Goal: Task Accomplishment & Management: Use online tool/utility

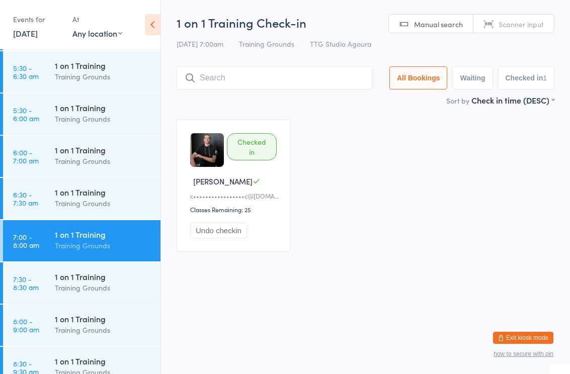
scroll to position [83, 0]
click at [100, 199] on div "Training Grounds" at bounding box center [103, 203] width 97 height 12
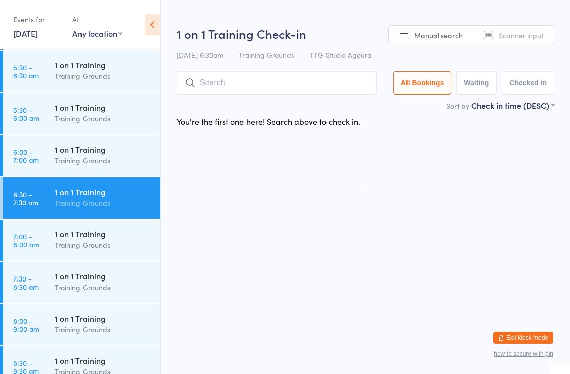
click at [273, 86] on input "search" at bounding box center [277, 82] width 200 height 23
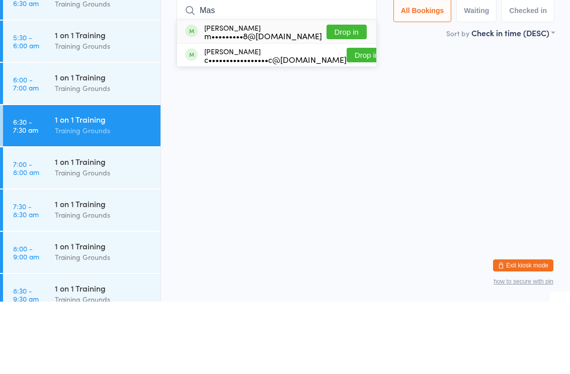
type input "Mas"
click at [348, 97] on button "Drop in" at bounding box center [347, 104] width 40 height 15
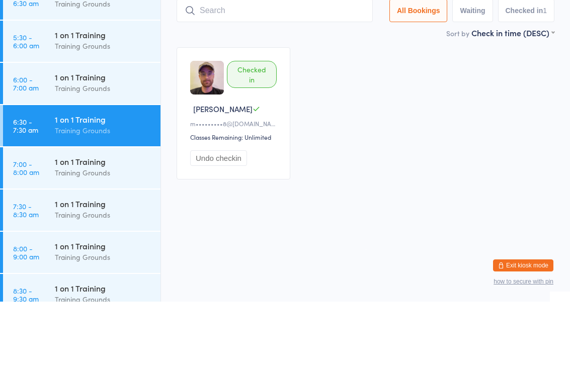
click at [354, 111] on div "Checked in Mason K m•••••••••8@hotmail.com Classes Remaining: Unlimited Undo ch…" at bounding box center [366, 186] width 396 height 150
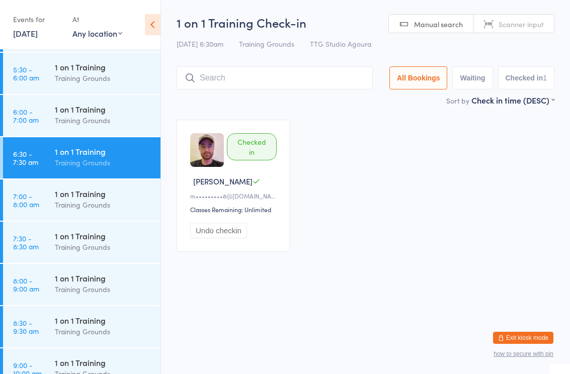
scroll to position [124, 0]
click at [85, 234] on div "1 on 1 Training" at bounding box center [103, 235] width 97 height 11
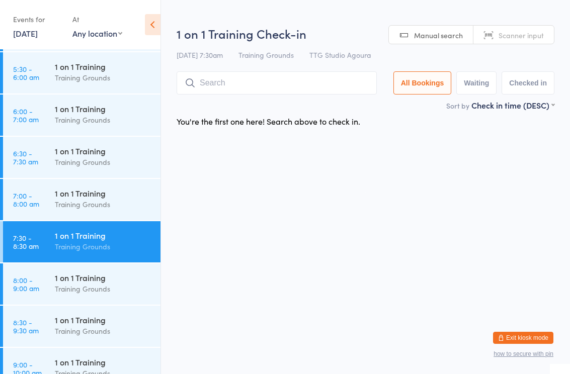
click at [100, 206] on div "Training Grounds" at bounding box center [103, 205] width 97 height 12
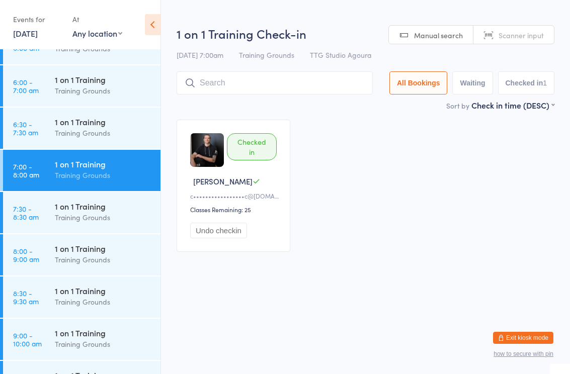
scroll to position [155, 0]
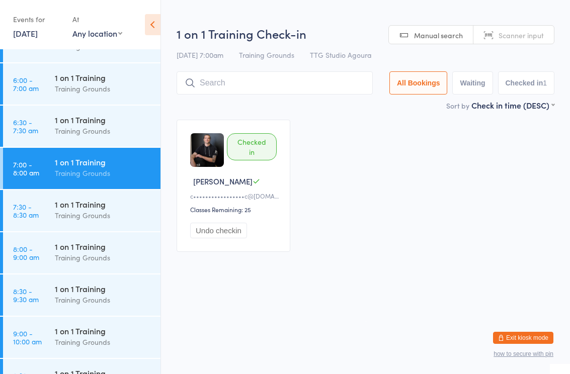
click at [101, 248] on div "1 on 1 Training" at bounding box center [103, 246] width 97 height 11
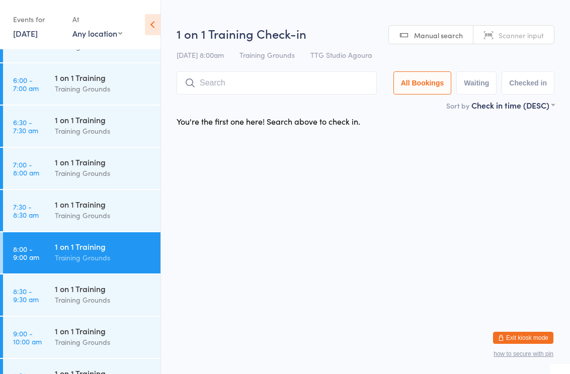
click at [100, 157] on div "1 on 1 Training" at bounding box center [103, 162] width 97 height 11
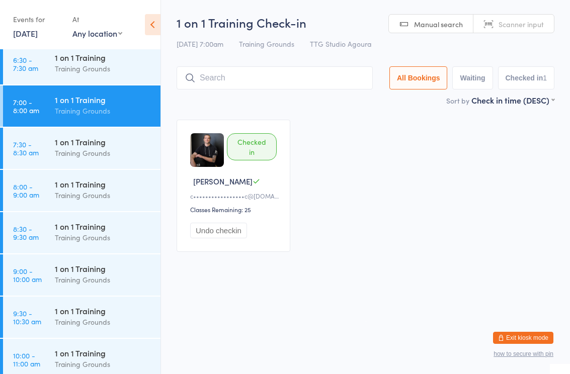
scroll to position [218, 0]
